Goal: Task Accomplishment & Management: Manage account settings

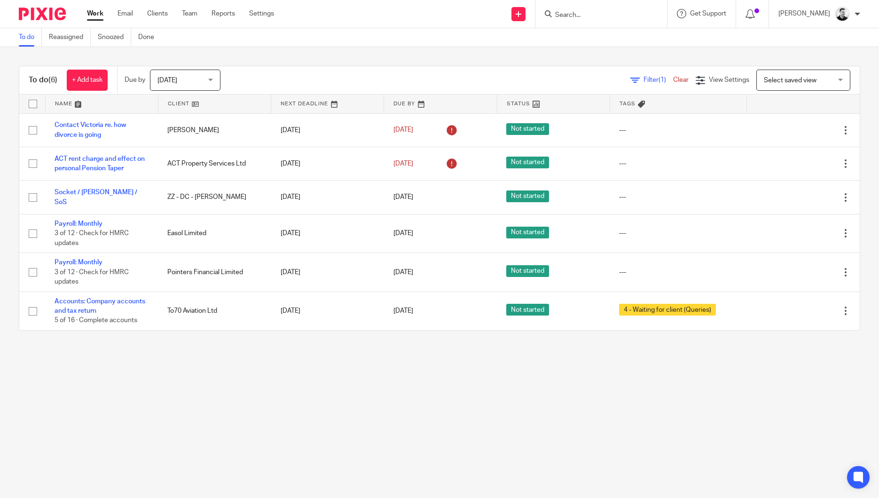
click at [199, 80] on span "[DATE]" at bounding box center [183, 80] width 50 height 20
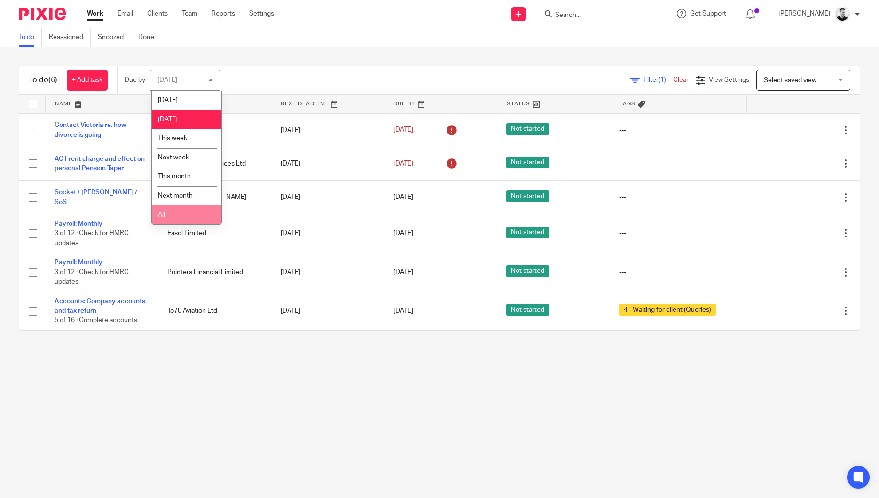
click at [172, 223] on li "All" at bounding box center [187, 214] width 70 height 19
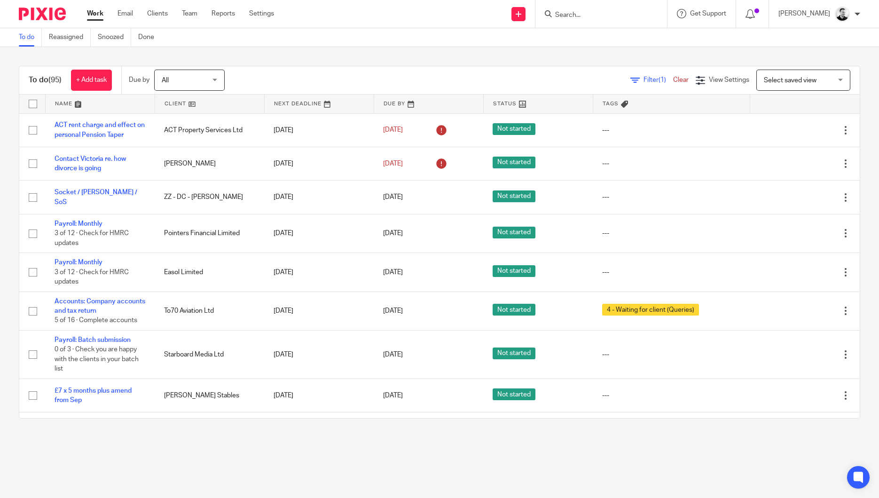
click at [644, 81] on span "Filter (1)" at bounding box center [659, 80] width 30 height 7
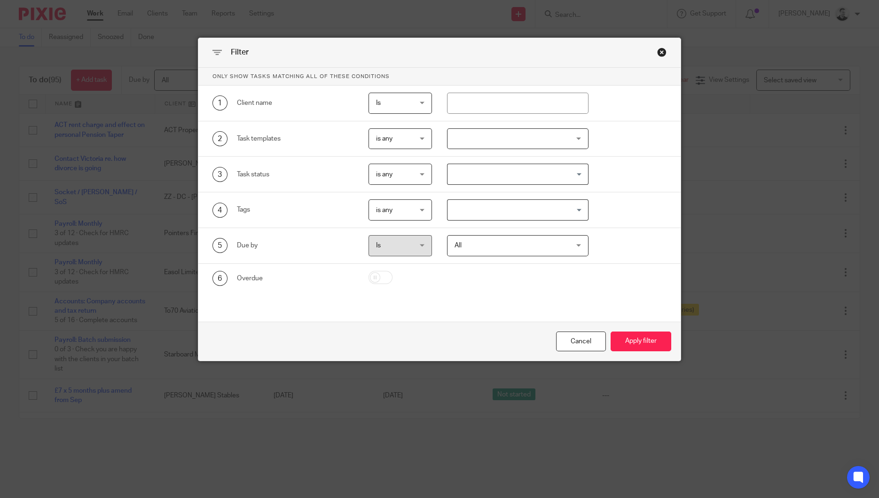
click at [461, 139] on div at bounding box center [518, 138] width 142 height 21
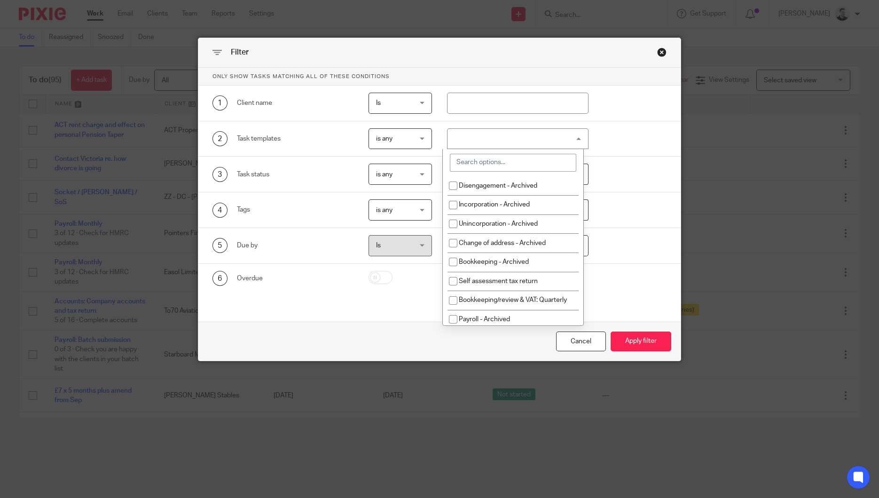
drag, startPoint x: 475, startPoint y: 158, endPoint x: 475, endPoint y: 168, distance: 9.9
click at [475, 167] on input "search" at bounding box center [513, 163] width 126 height 18
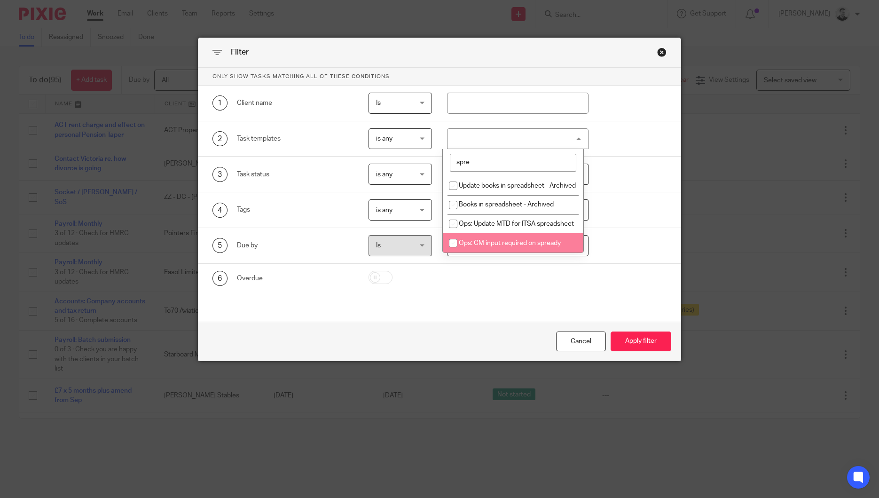
type input "spre"
click at [501, 246] on span "Ops: CM input required on spready" at bounding box center [510, 243] width 102 height 7
checkbox input "true"
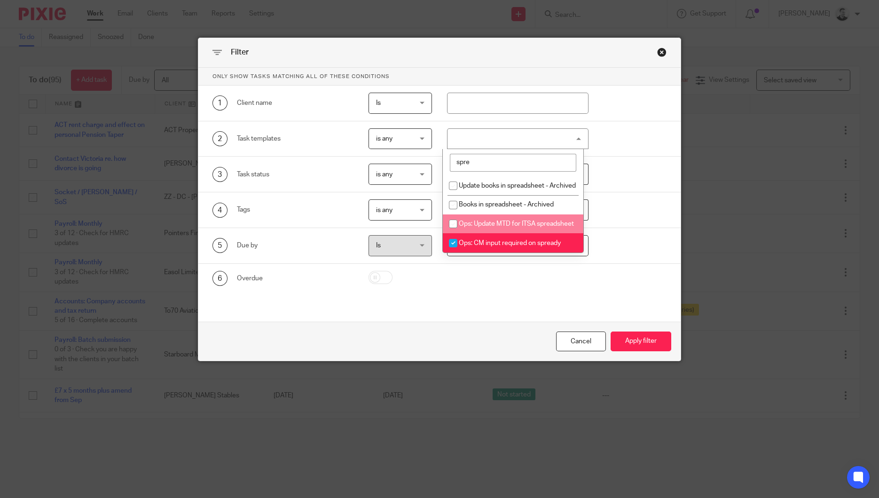
click at [496, 234] on li "Ops: Update MTD for ITSA spreadsheet" at bounding box center [513, 223] width 141 height 19
checkbox input "true"
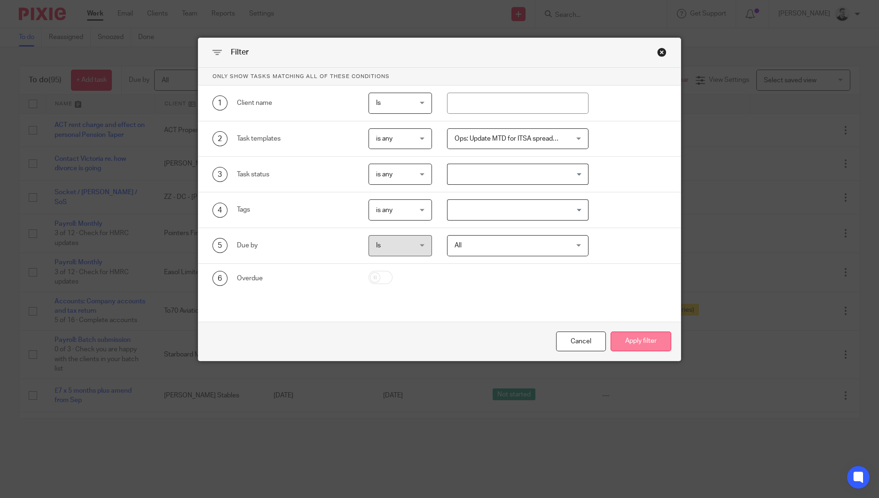
click at [638, 339] on button "Apply filter" at bounding box center [641, 341] width 61 height 20
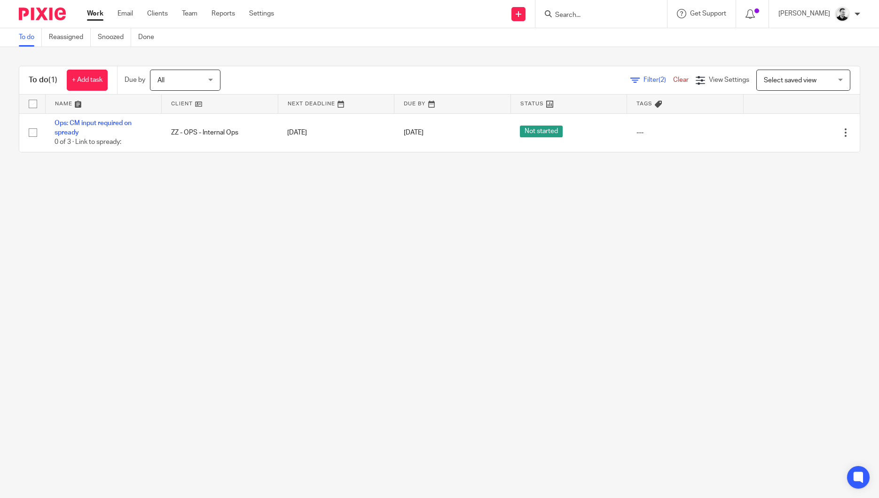
click at [659, 79] on span "(2)" at bounding box center [663, 80] width 8 height 7
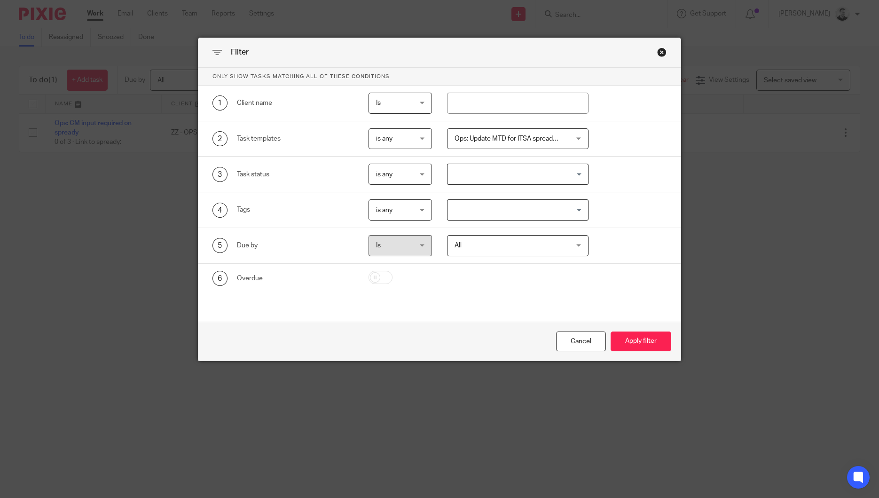
click at [541, 136] on span "Ops: Update MTD for ITSA spreadsheet + 1" at bounding box center [518, 138] width 126 height 7
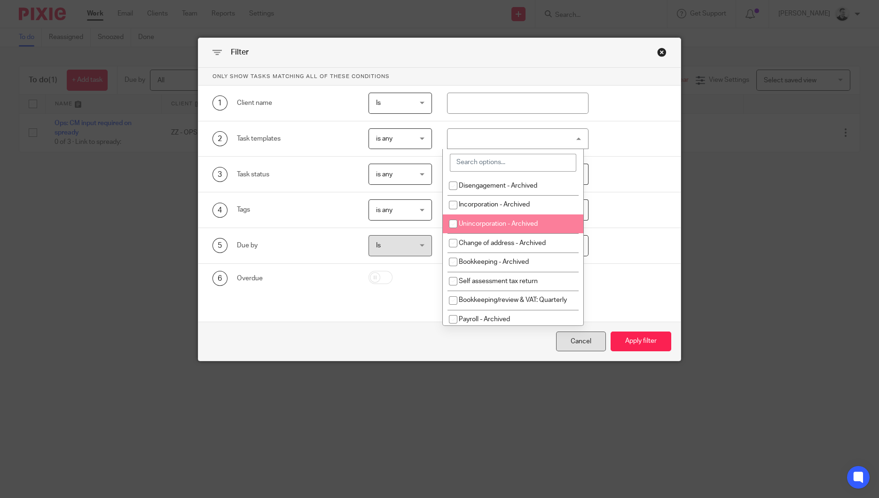
click at [587, 339] on div "Cancel" at bounding box center [581, 341] width 50 height 20
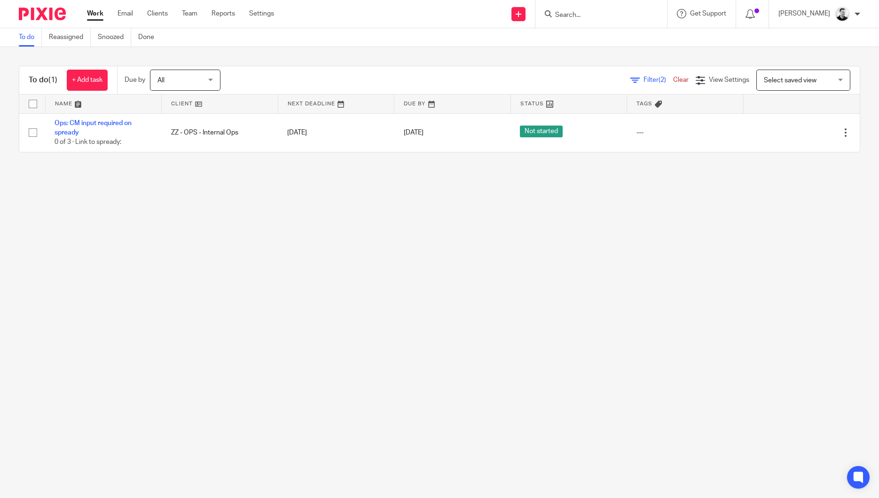
click at [673, 78] on link "Clear" at bounding box center [681, 80] width 16 height 7
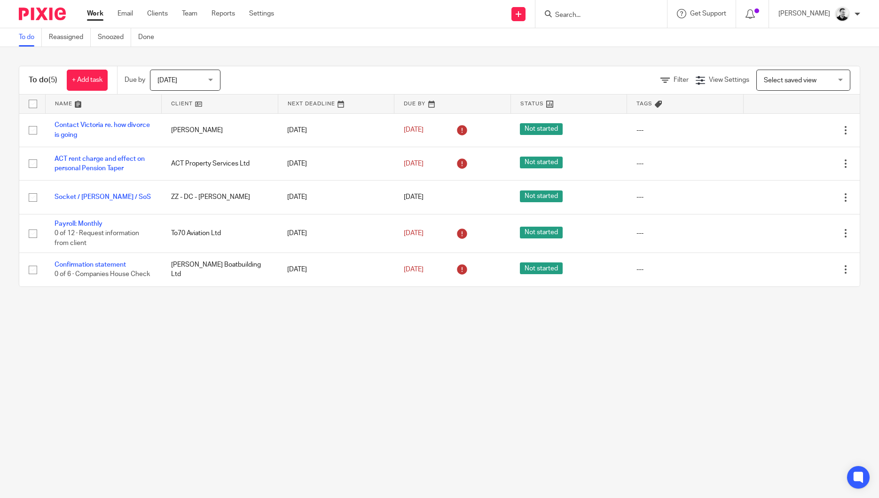
click at [223, 77] on div "Today Today Today Tomorrow This week Next week This month Next month All today" at bounding box center [190, 80] width 80 height 21
click at [207, 85] on span "[DATE]" at bounding box center [183, 80] width 50 height 20
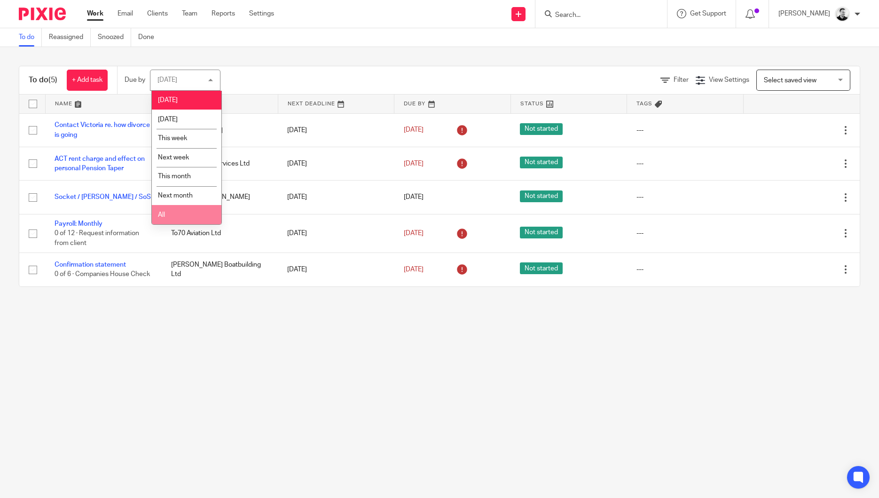
click at [188, 212] on li "All" at bounding box center [187, 214] width 70 height 19
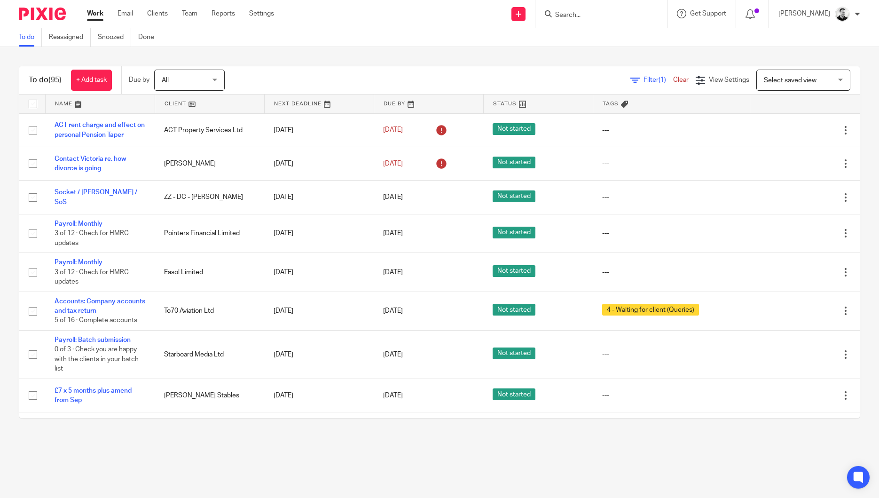
click at [266, 79] on div "Filter (1) Clear View Settings View Settings (1) Filters Clear Save Manage save…" at bounding box center [550, 80] width 619 height 21
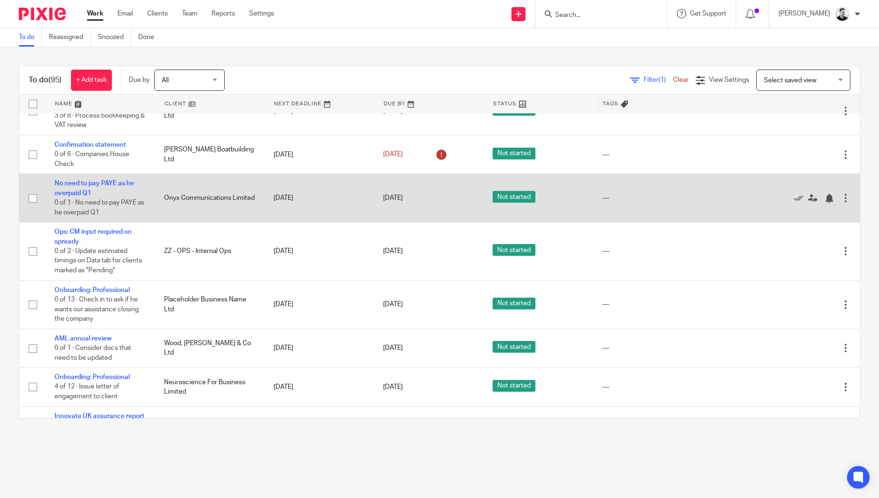
scroll to position [2150, 0]
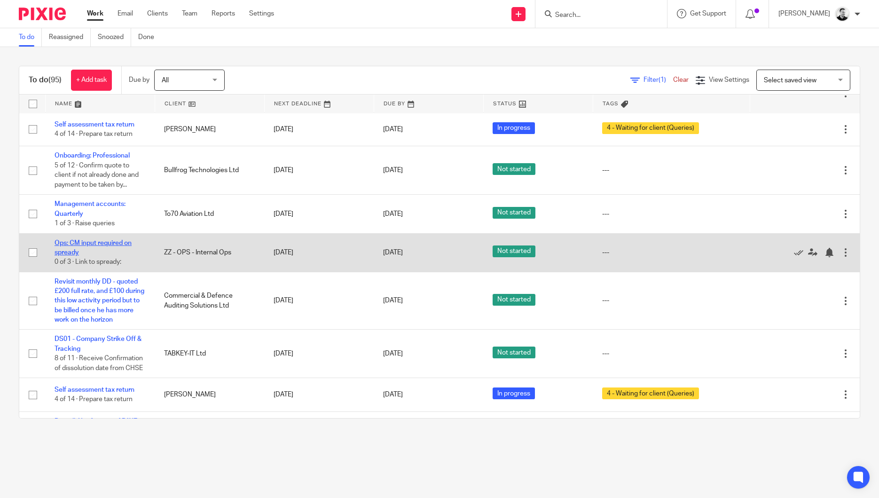
click at [94, 254] on link "Ops: CM input required on spready" at bounding box center [93, 248] width 77 height 16
click at [55, 240] on link "Ops: CM input required on spready" at bounding box center [93, 248] width 77 height 16
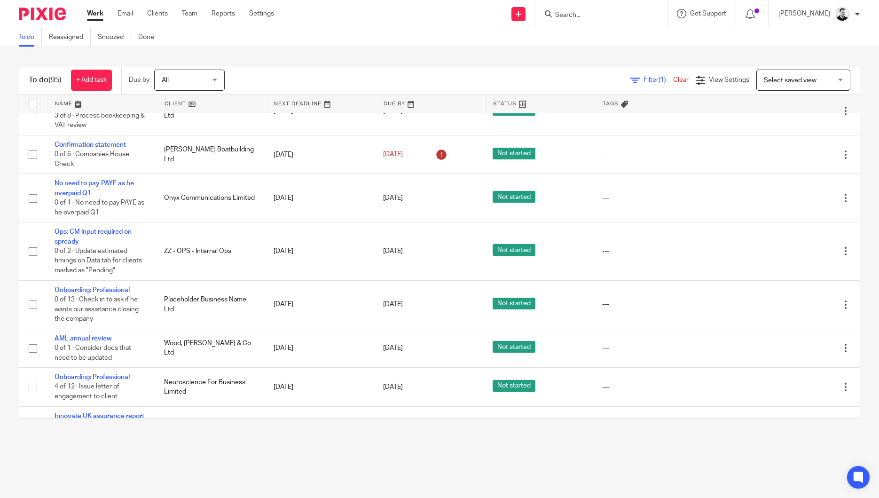
scroll to position [2150, 0]
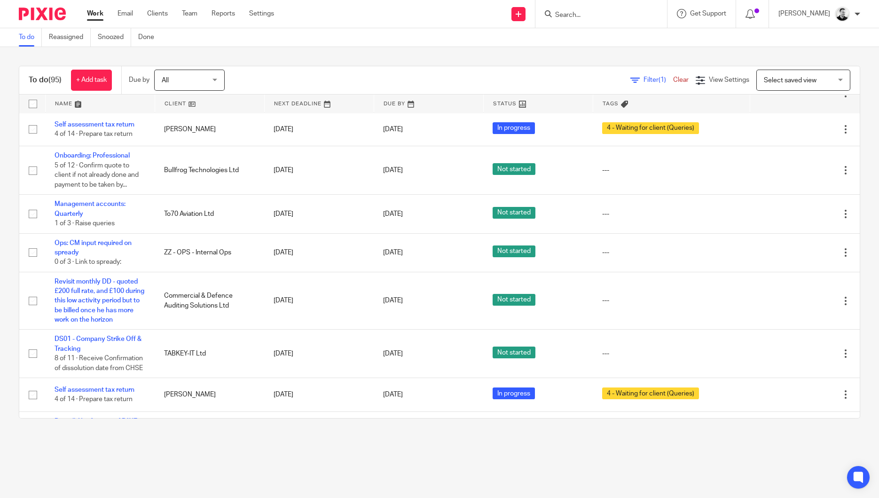
click at [644, 79] on span "Filter (1)" at bounding box center [659, 80] width 30 height 7
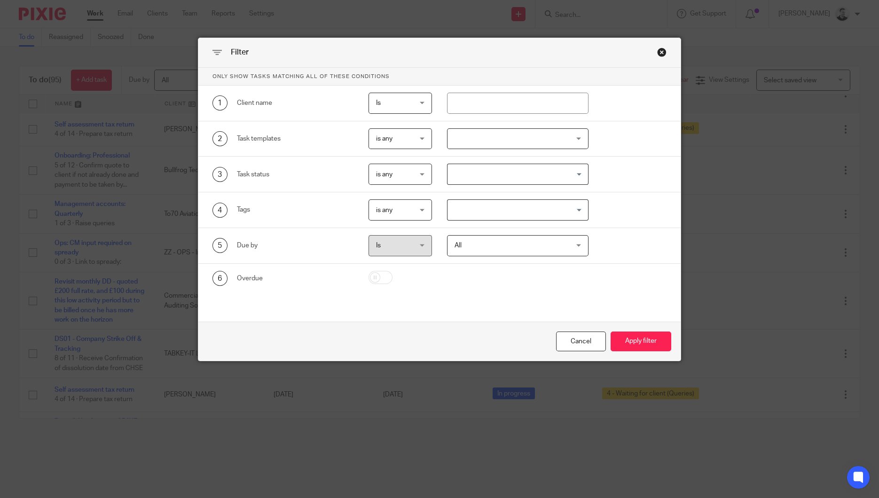
click at [478, 138] on div at bounding box center [518, 138] width 142 height 21
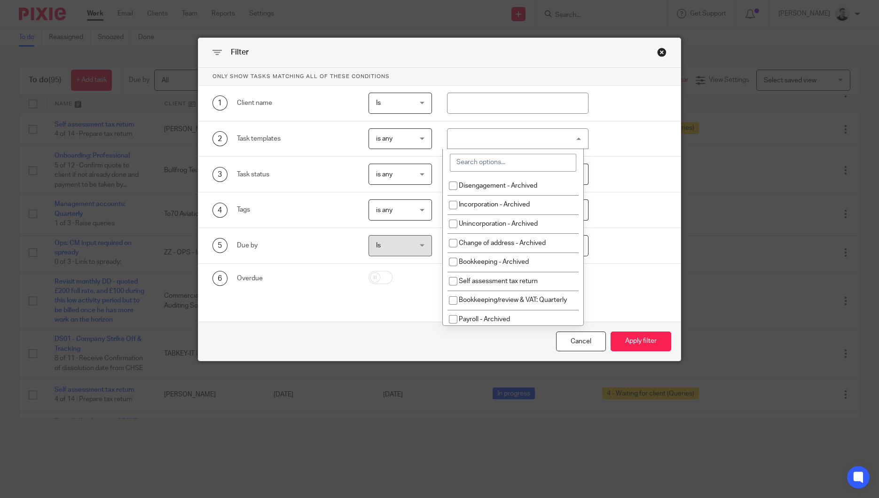
click at [517, 163] on input "search" at bounding box center [513, 163] width 126 height 18
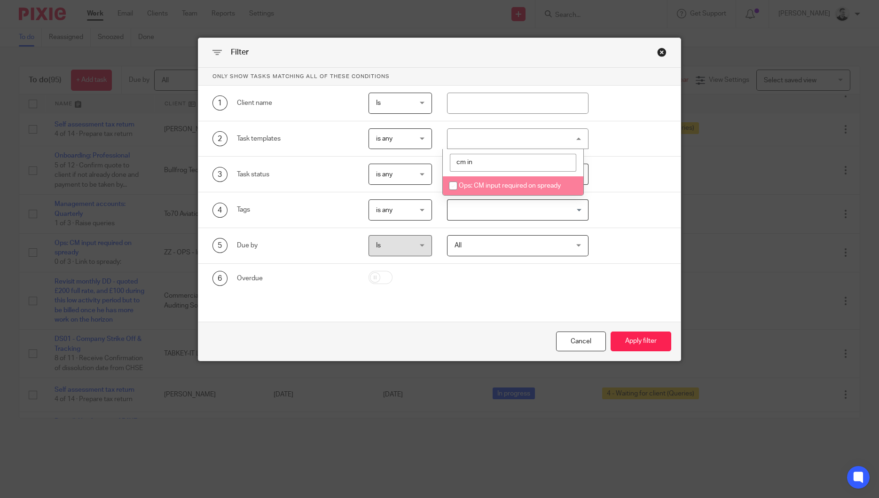
type input "cm in"
click at [518, 183] on span "Ops: CM input required on spready" at bounding box center [510, 185] width 102 height 7
checkbox input "true"
click at [632, 337] on button "Apply filter" at bounding box center [641, 341] width 61 height 20
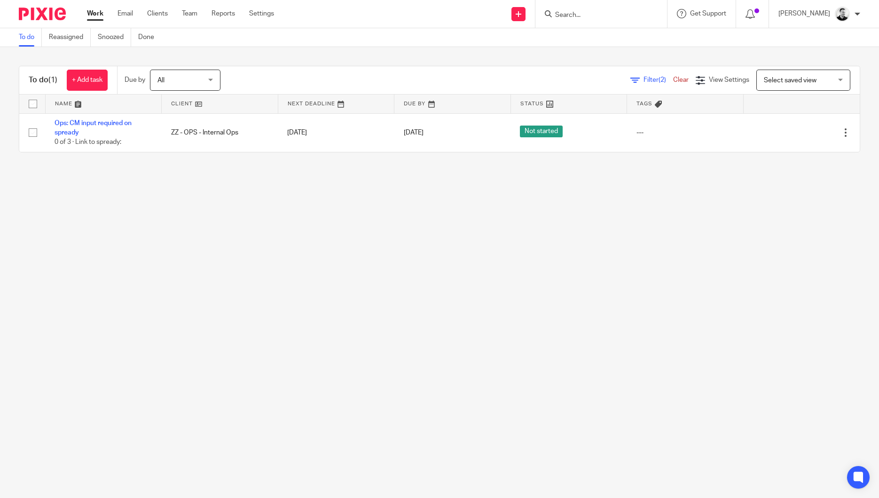
click at [638, 77] on link "Filter (2)" at bounding box center [651, 80] width 43 height 7
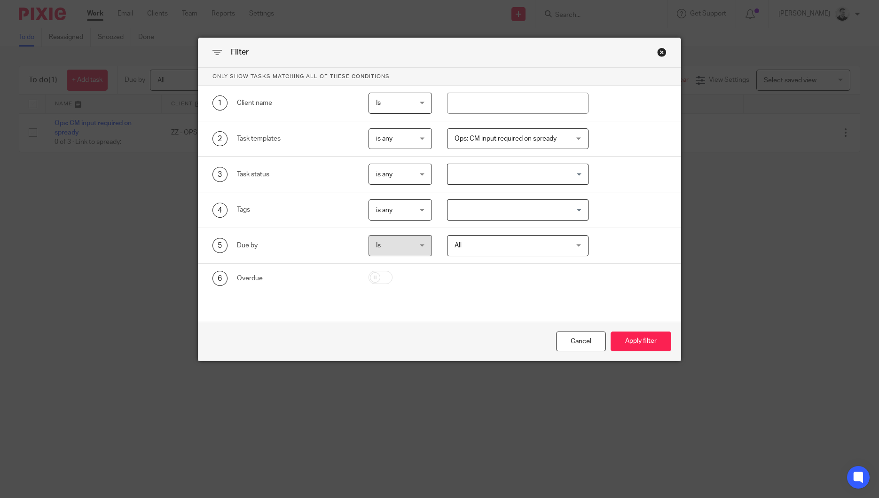
click at [657, 53] on div "Close this dialog window" at bounding box center [661, 51] width 9 height 9
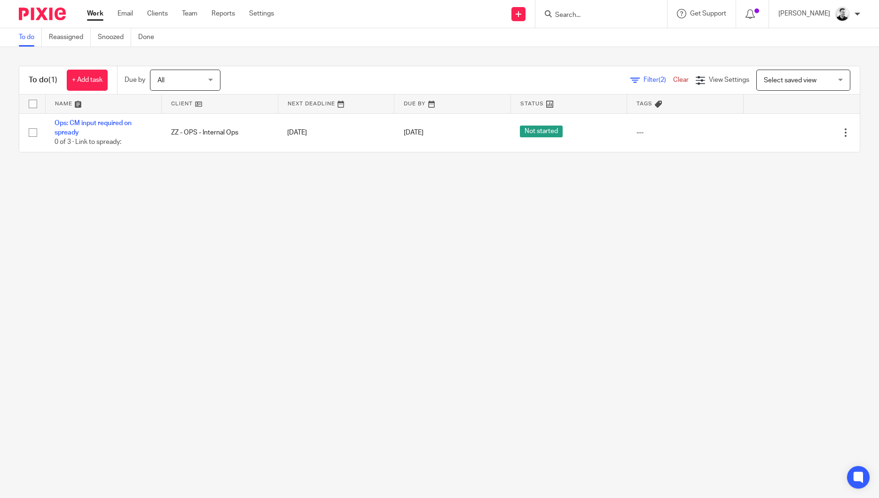
click at [673, 80] on link "Clear" at bounding box center [681, 80] width 16 height 7
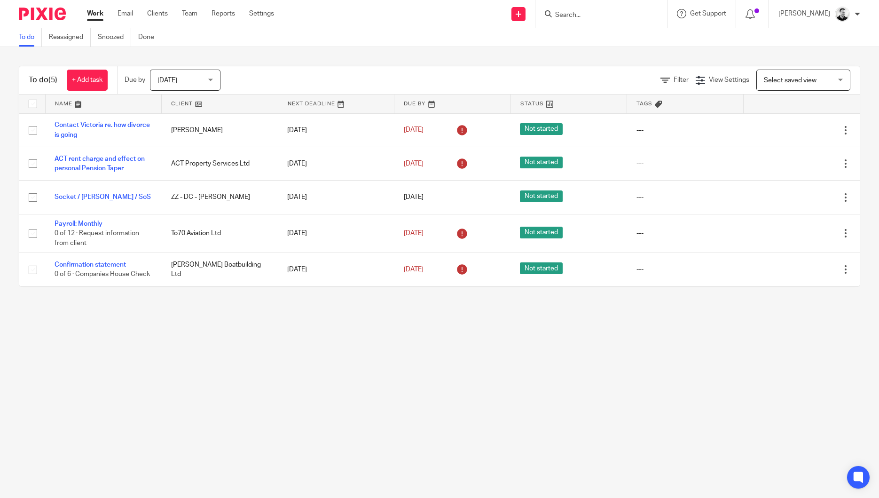
click at [180, 74] on span "[DATE]" at bounding box center [183, 80] width 50 height 20
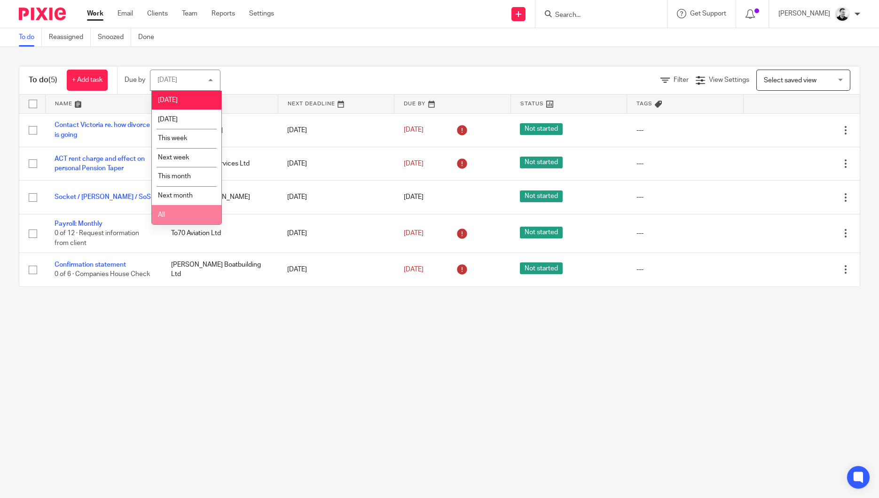
click at [172, 213] on li "All" at bounding box center [187, 214] width 70 height 19
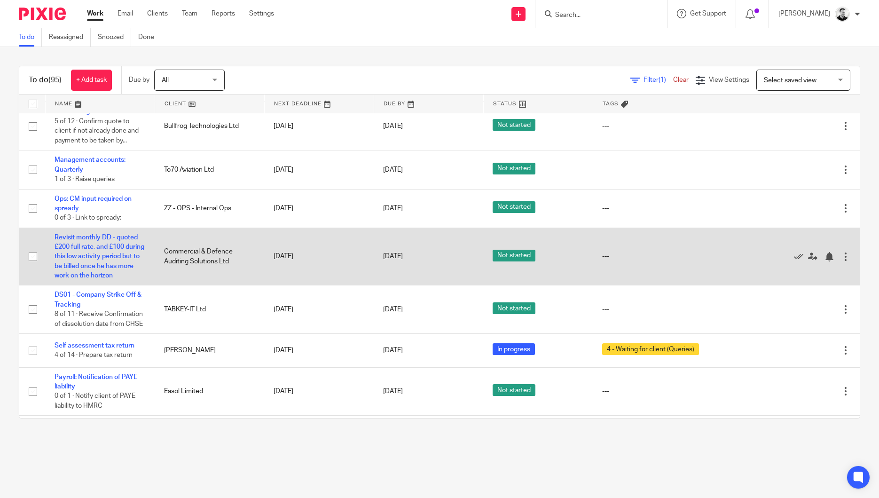
scroll to position [2208, 0]
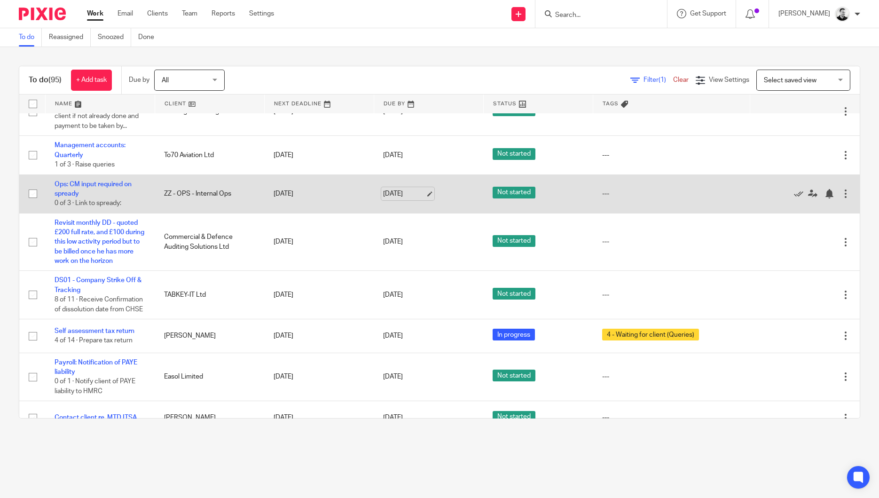
click at [391, 199] on link "29 Sep 2025" at bounding box center [404, 194] width 42 height 10
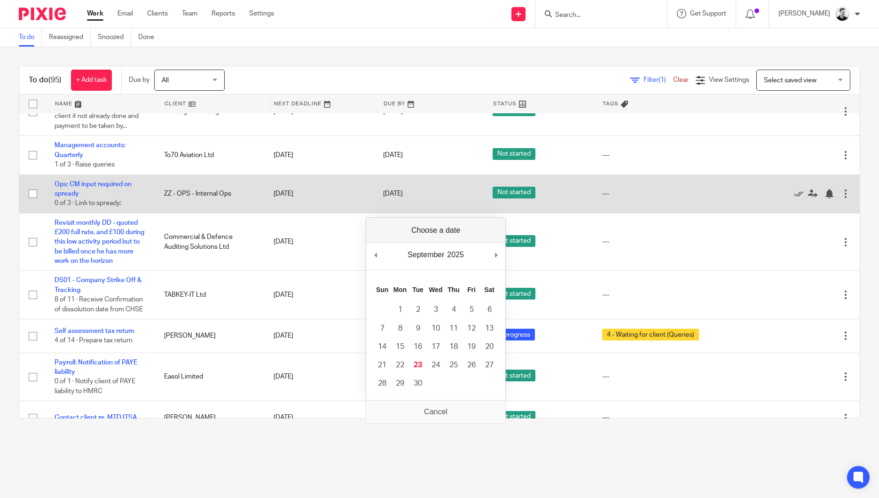
click at [351, 196] on td "29 Sep 2025" at bounding box center [319, 193] width 110 height 39
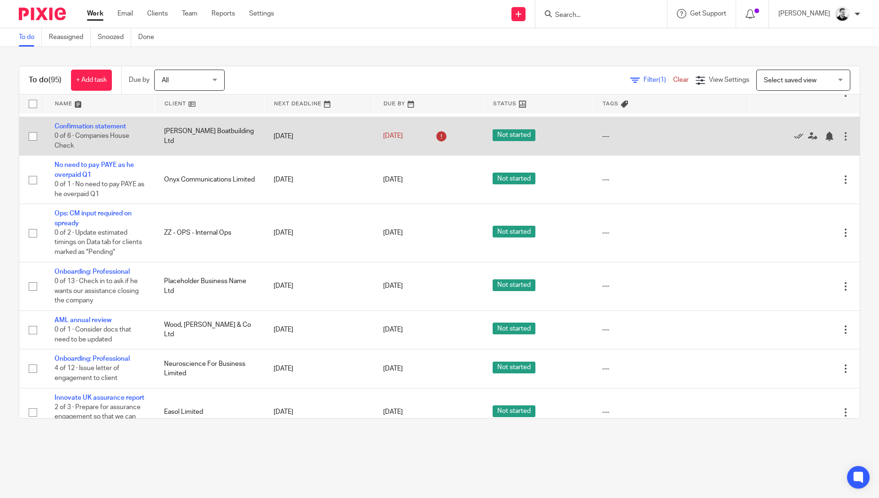
scroll to position [2855, 0]
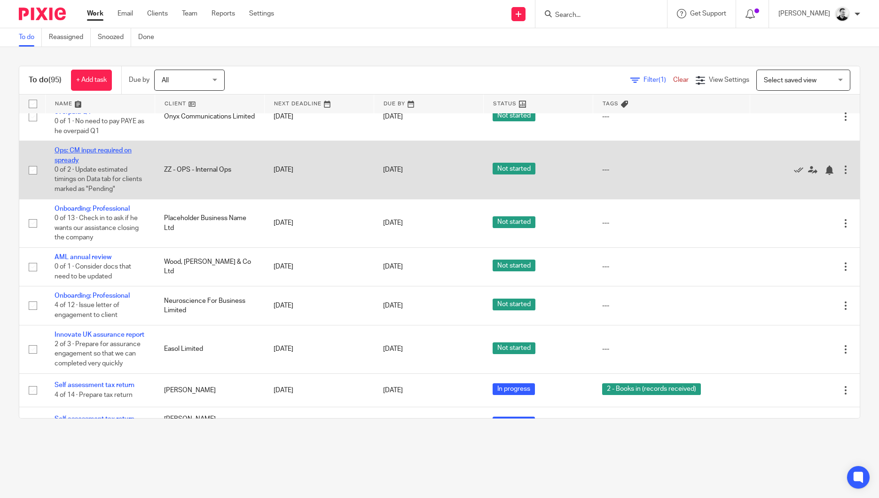
click at [126, 163] on link "Ops: CM input required on spready" at bounding box center [93, 155] width 77 height 16
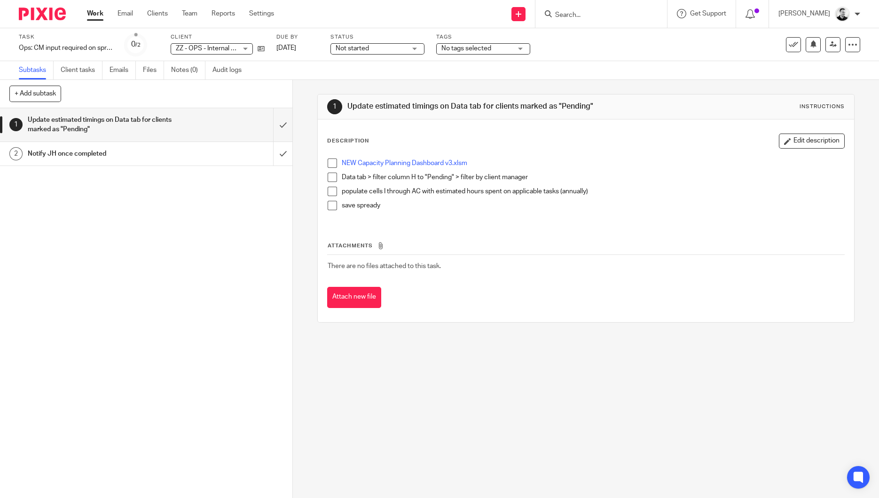
click at [187, 167] on div "1 Update estimated timings on Data tab for clients marked as "Pending" 2 Notify…" at bounding box center [146, 303] width 292 height 390
